Goal: Transaction & Acquisition: Obtain resource

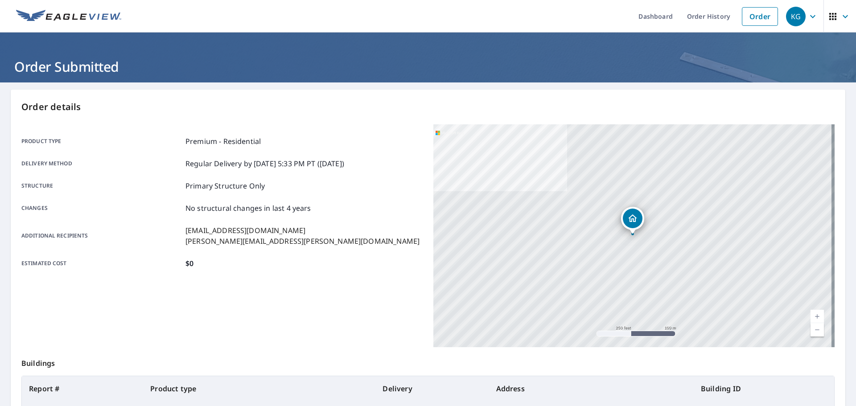
scroll to position [107, 0]
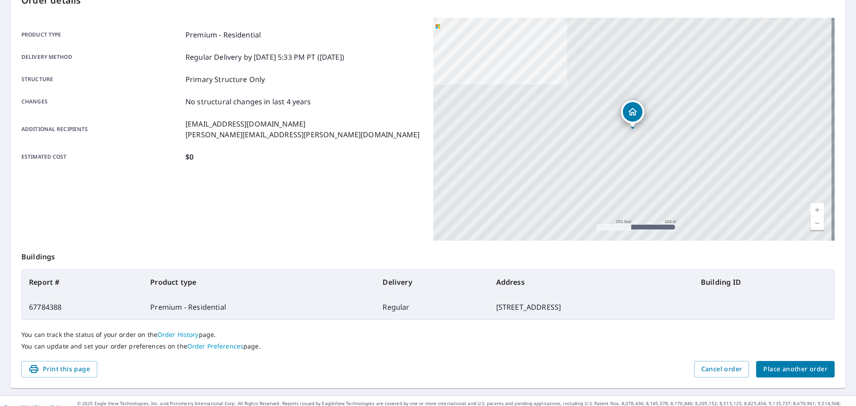
click at [813, 364] on span "Place another order" at bounding box center [796, 369] width 64 height 11
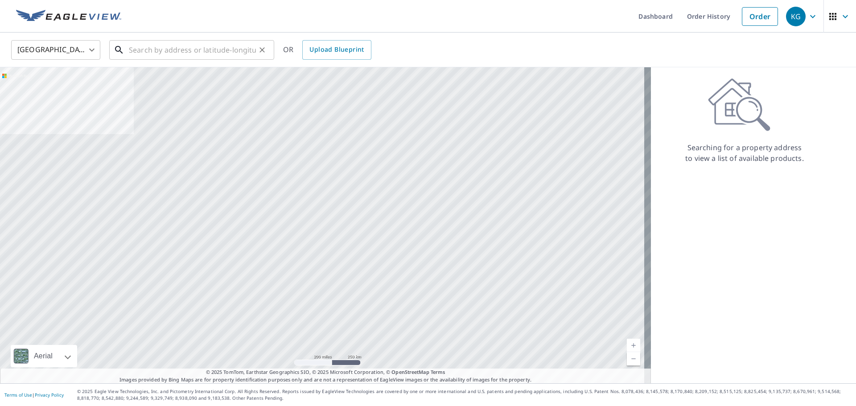
click at [230, 45] on input "text" at bounding box center [192, 49] width 127 height 25
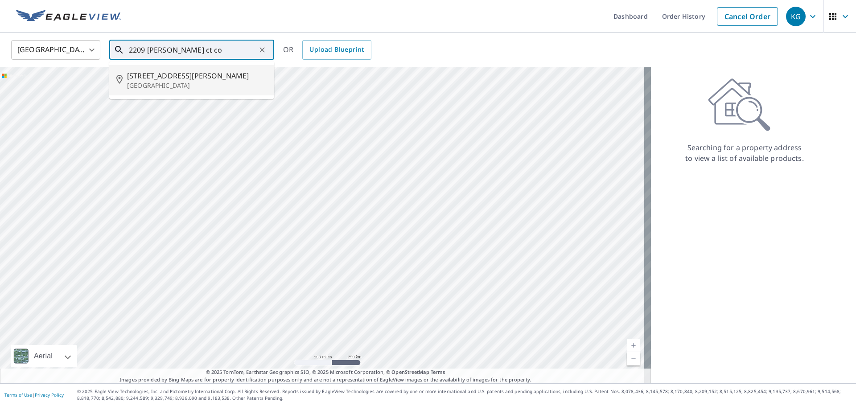
click at [200, 80] on span "[STREET_ADDRESS][PERSON_NAME]" at bounding box center [197, 75] width 140 height 11
type input "[STREET_ADDRESS][PERSON_NAME]"
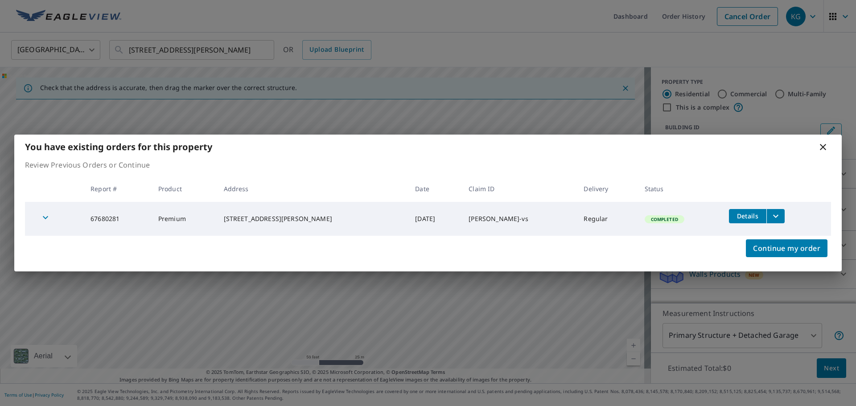
click at [771, 216] on icon "filesDropdownBtn-67680281" at bounding box center [776, 216] width 11 height 11
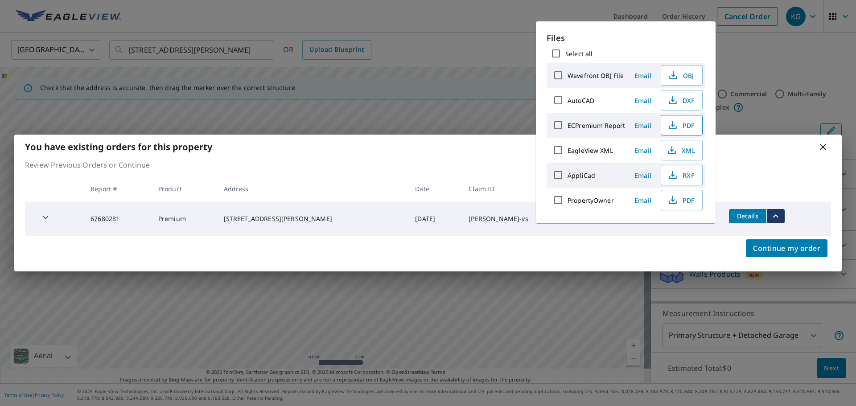
click at [692, 127] on span "PDF" at bounding box center [681, 125] width 29 height 11
click at [826, 146] on icon at bounding box center [823, 147] width 11 height 11
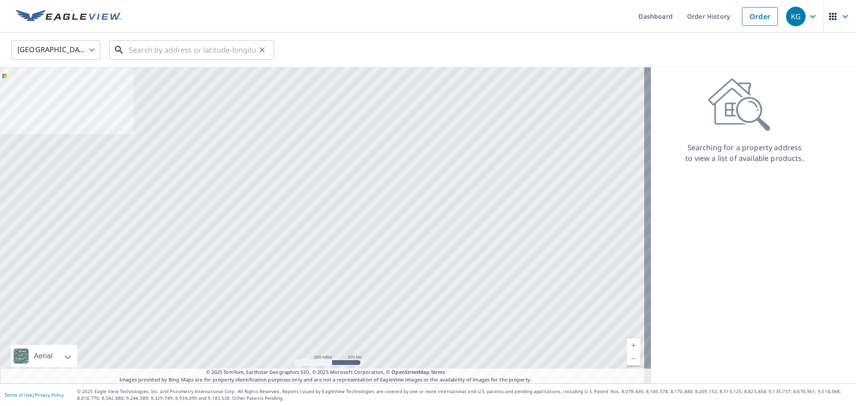
click at [195, 46] on input "text" at bounding box center [192, 49] width 127 height 25
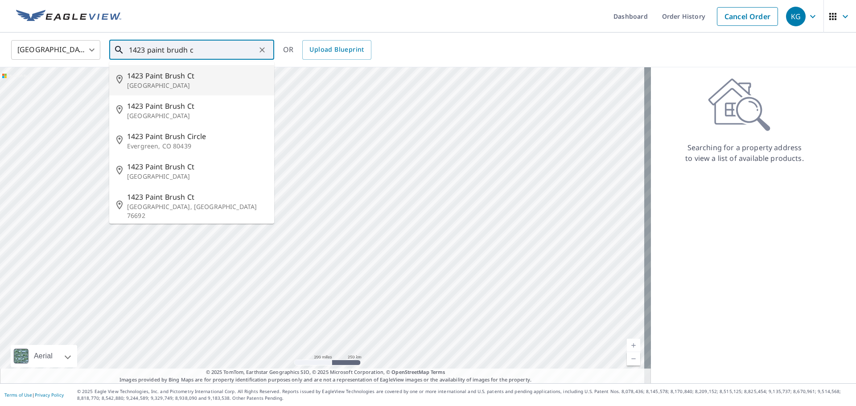
click at [198, 75] on span "1423 Paint Brush Ct" at bounding box center [197, 75] width 140 height 11
type input "[STREET_ADDRESS]"
click at [198, 75] on div at bounding box center [325, 225] width 651 height 316
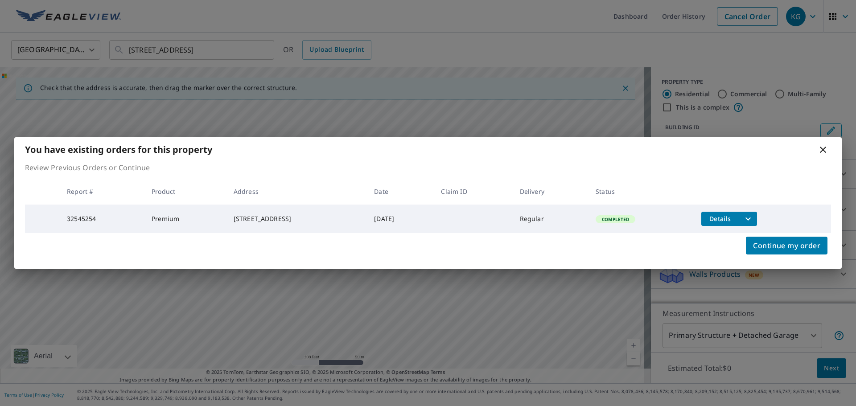
click at [757, 220] on button "filesDropdownBtn-32545254" at bounding box center [748, 219] width 18 height 14
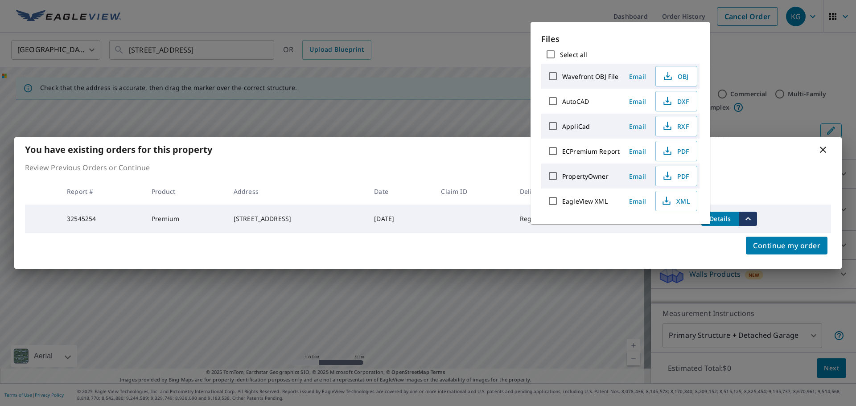
click at [528, 252] on div "Continue my order" at bounding box center [428, 251] width 828 height 36
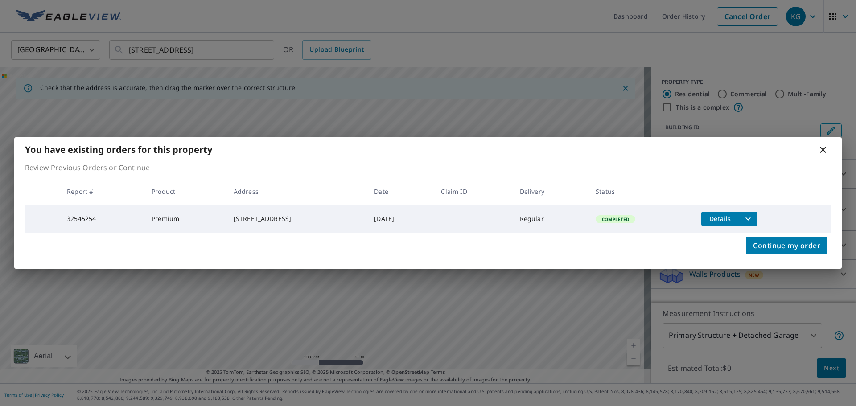
click at [757, 219] on button "filesDropdownBtn-32545254" at bounding box center [748, 219] width 18 height 14
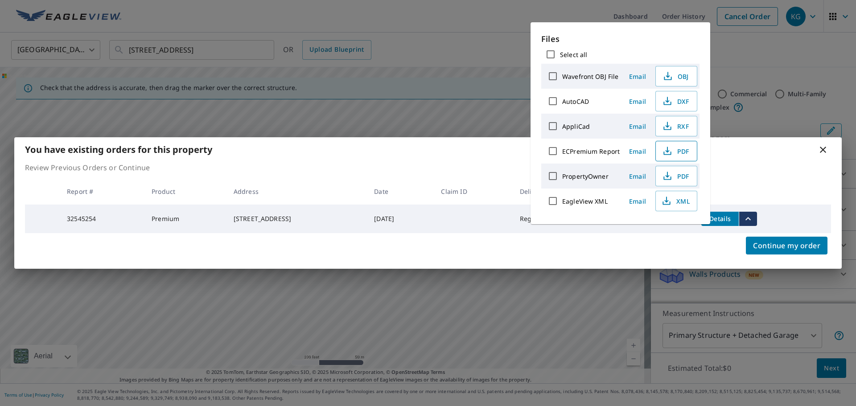
click at [666, 148] on icon "button" at bounding box center [667, 151] width 11 height 11
